Goal: Information Seeking & Learning: Check status

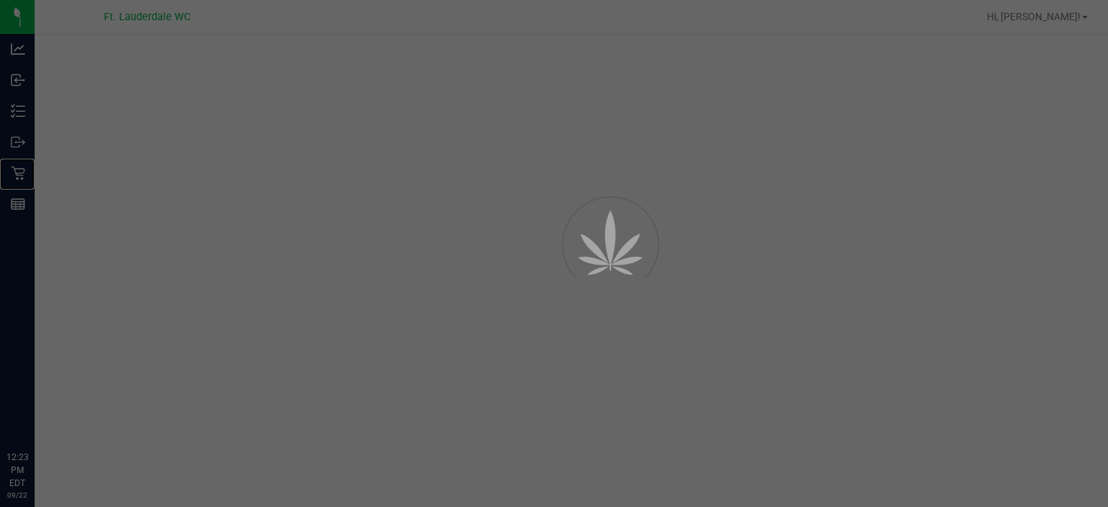
click at [0, 0] on p "Retail" at bounding box center [0, 0] width 0 height 0
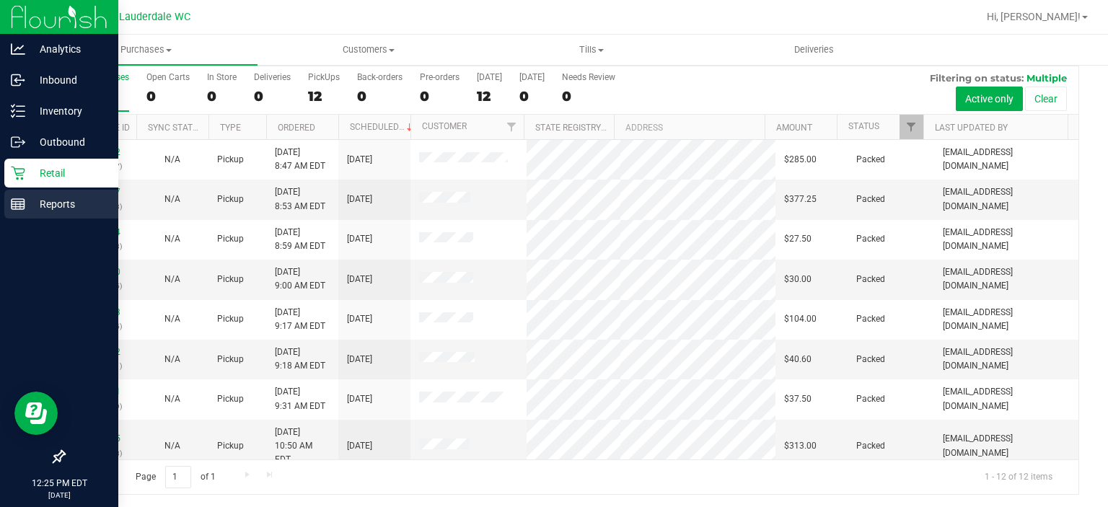
click at [11, 204] on icon at bounding box center [18, 204] width 14 height 14
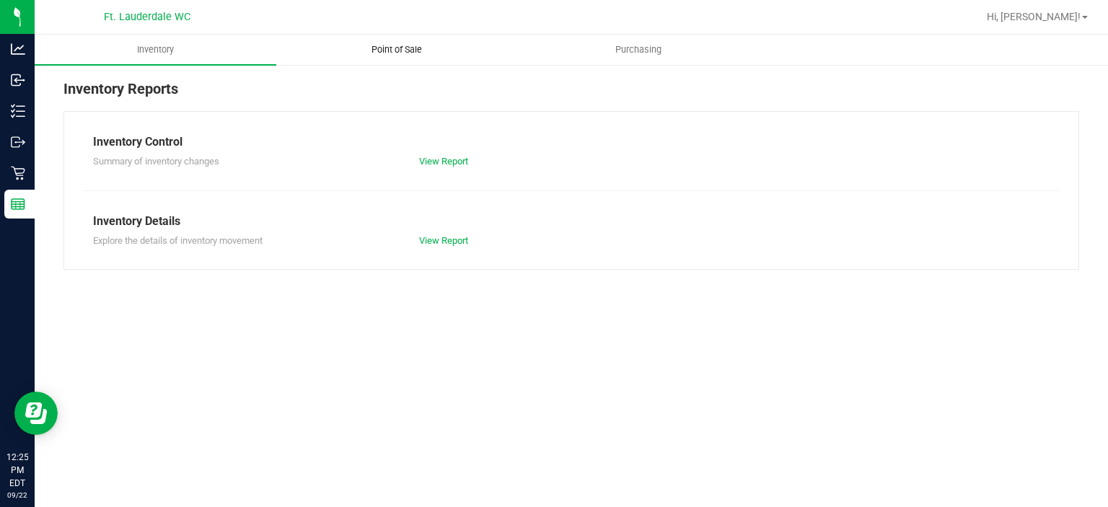
click at [373, 40] on uib-tab-heading "Point of Sale" at bounding box center [397, 49] width 240 height 29
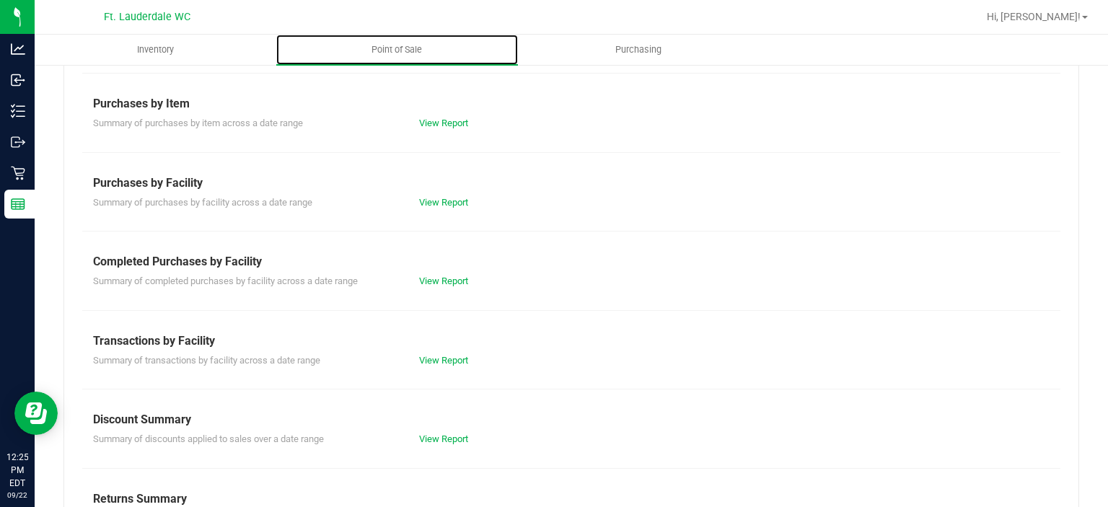
scroll to position [250, 0]
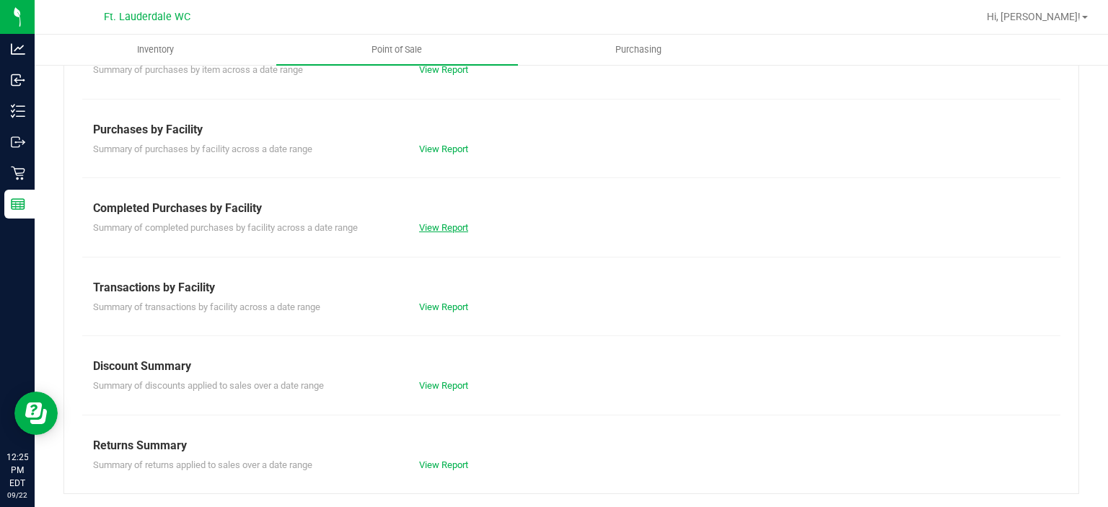
click at [427, 224] on link "View Report" at bounding box center [443, 227] width 49 height 11
